Goal: Information Seeking & Learning: Find specific fact

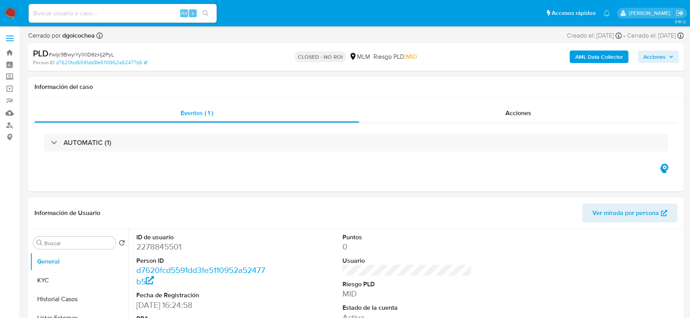
select select "10"
click at [14, 14] on img at bounding box center [10, 13] width 13 height 13
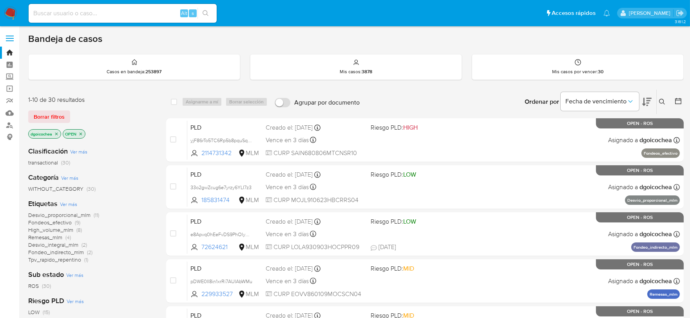
click at [69, 15] on input at bounding box center [123, 13] width 188 height 10
paste input "340883511"
type input "340883511"
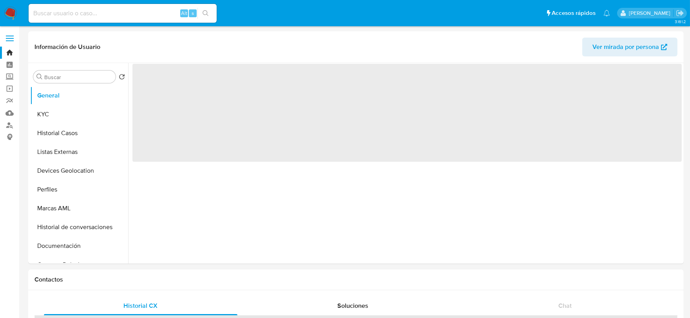
select select "10"
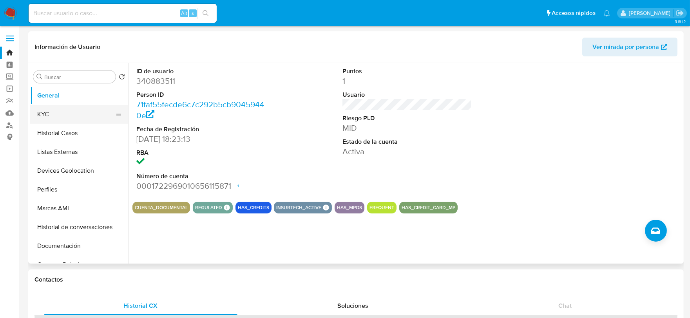
click at [49, 119] on button "KYC" at bounding box center [76, 114] width 92 height 19
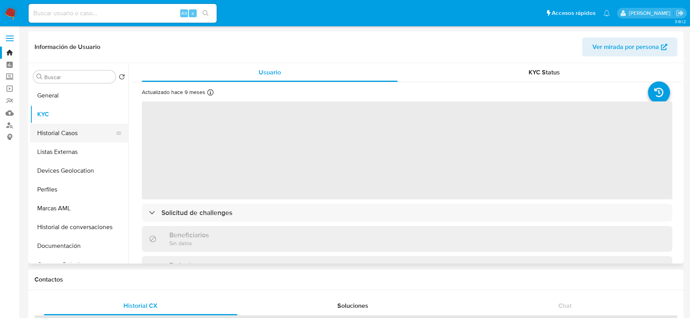
click at [57, 130] on button "Historial Casos" at bounding box center [76, 133] width 92 height 19
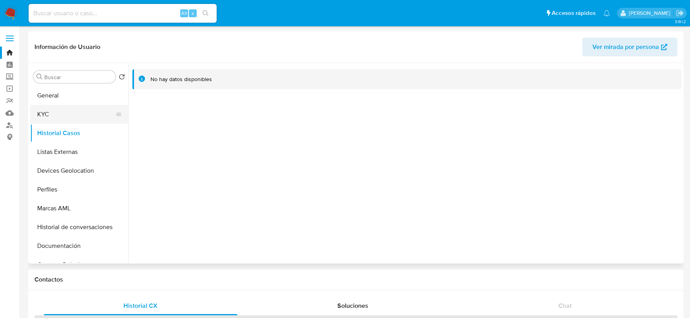
click at [58, 106] on button "KYC" at bounding box center [76, 114] width 92 height 19
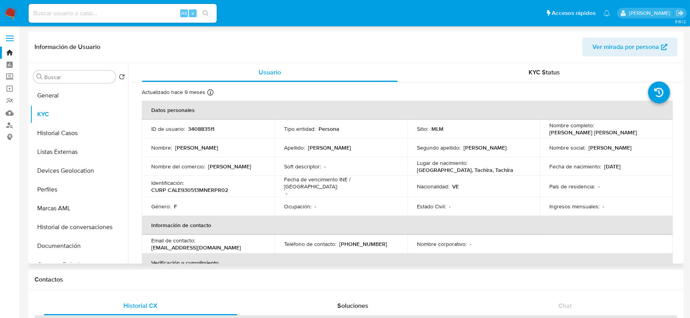
click at [205, 189] on p "CURP CALE930513MNERPR02" at bounding box center [189, 190] width 77 height 7
click at [205, 188] on p "CURP CALE930513MNERPR02" at bounding box center [189, 190] width 77 height 7
copy p "CALE930513MNERPR02"
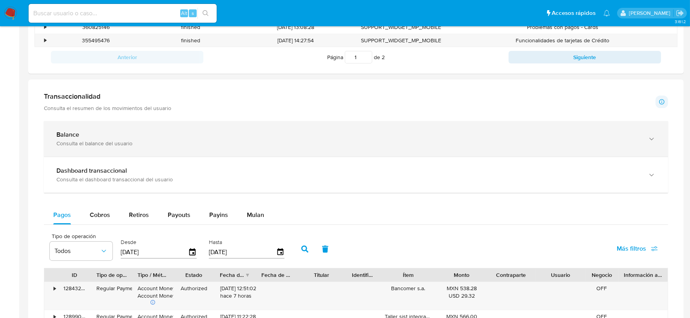
scroll to position [392, 0]
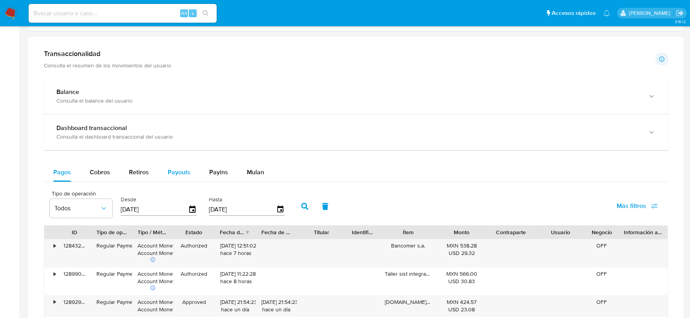
click at [186, 174] on span "Payouts" at bounding box center [179, 172] width 23 height 9
select select "10"
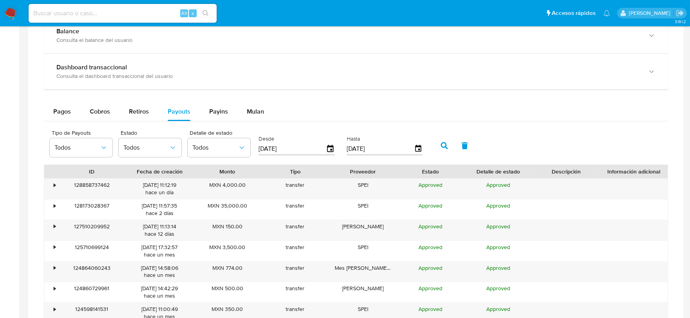
scroll to position [522, 0]
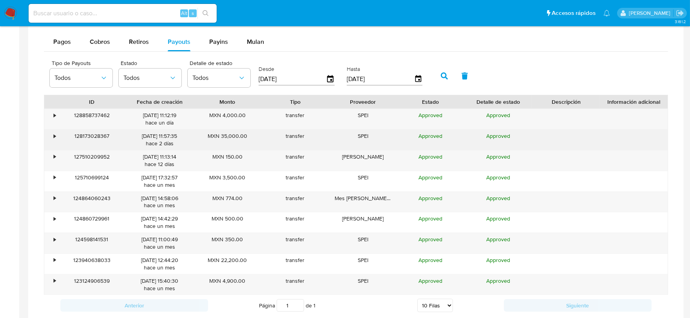
click at [52, 136] on div "•" at bounding box center [51, 140] width 14 height 20
click at [54, 135] on div "•" at bounding box center [55, 135] width 2 height 7
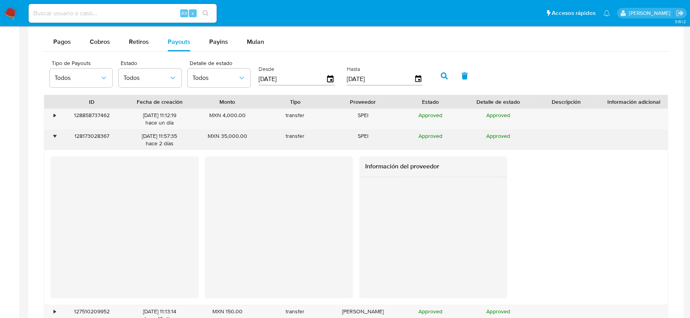
click at [54, 135] on div "•" at bounding box center [55, 135] width 2 height 7
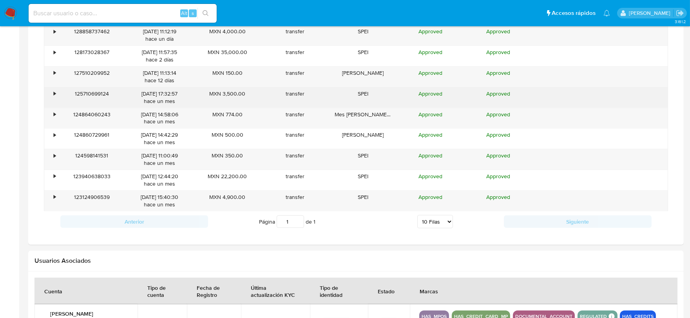
scroll to position [609, 0]
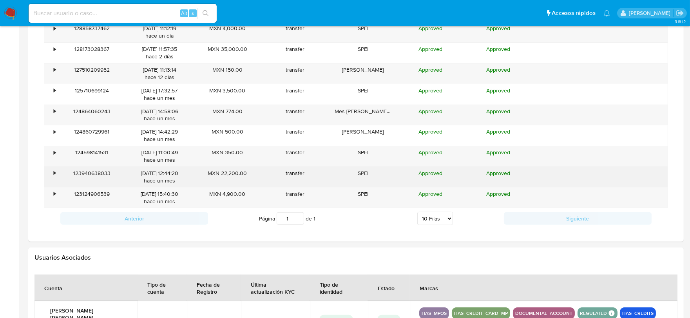
click at [54, 173] on div "•" at bounding box center [55, 173] width 2 height 7
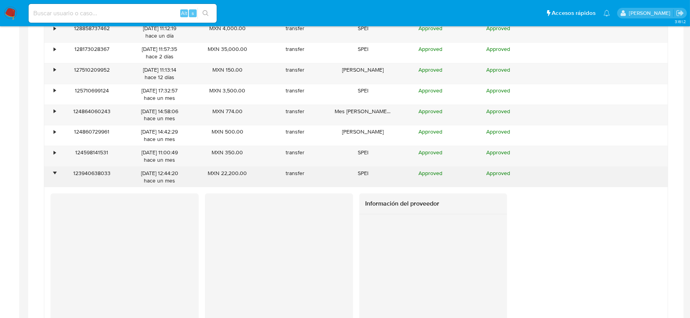
click at [54, 173] on div "•" at bounding box center [55, 173] width 2 height 7
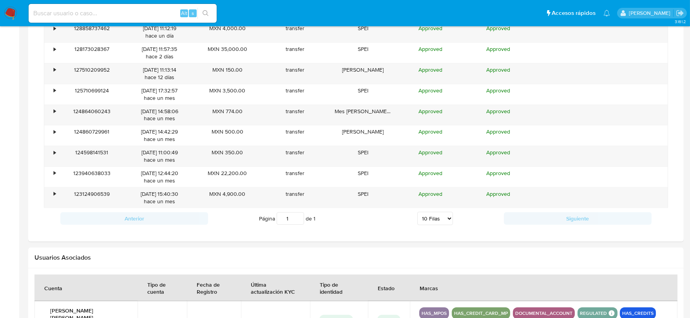
click at [12, 7] on img at bounding box center [10, 13] width 13 height 13
